Goal: Task Accomplishment & Management: Manage account settings

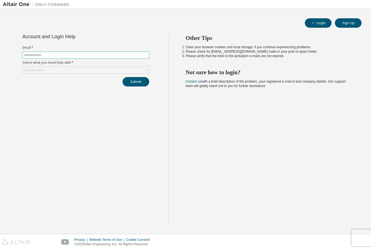
click at [87, 58] on span at bounding box center [85, 55] width 127 height 7
click at [85, 56] on input "text" at bounding box center [86, 55] width 124 height 4
type input "**********"
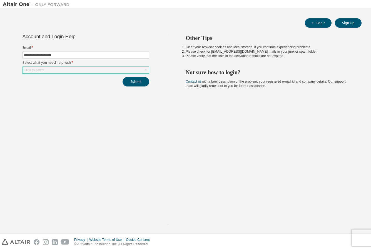
click at [79, 72] on div "Click to select" at bounding box center [86, 70] width 126 height 7
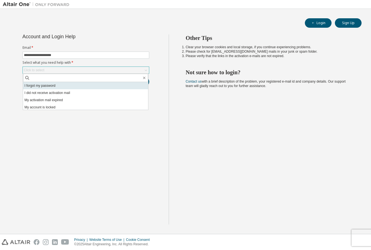
click at [77, 83] on li "I forgot my password" at bounding box center [85, 85] width 125 height 7
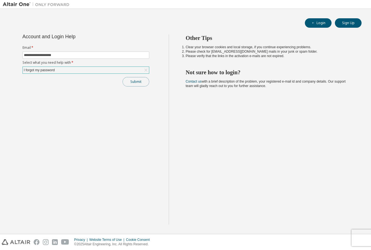
click at [129, 85] on button "Submit" at bounding box center [135, 81] width 27 height 9
click at [113, 70] on div "I forgot my password" at bounding box center [86, 70] width 126 height 7
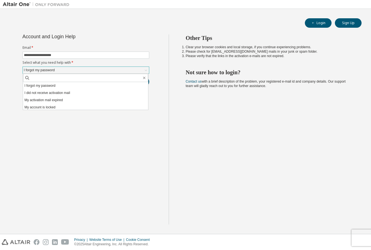
click at [113, 70] on div "I forgot my password" at bounding box center [86, 70] width 126 height 7
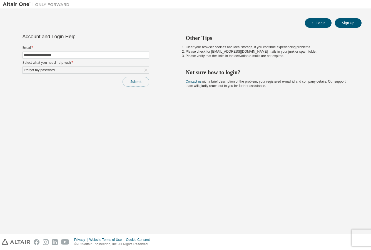
click at [133, 82] on button "Submit" at bounding box center [135, 81] width 27 height 9
